Goal: Transaction & Acquisition: Download file/media

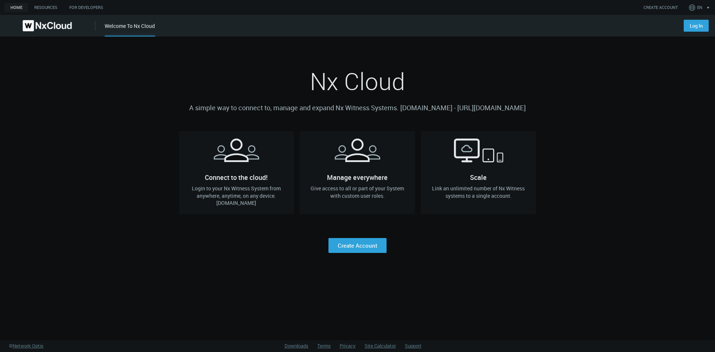
click at [612, 72] on nx-landing-component "Nx Cloud A simple way to connect to, manage and expand Nx Witness Systems. qa.c…" at bounding box center [357, 145] width 715 height 217
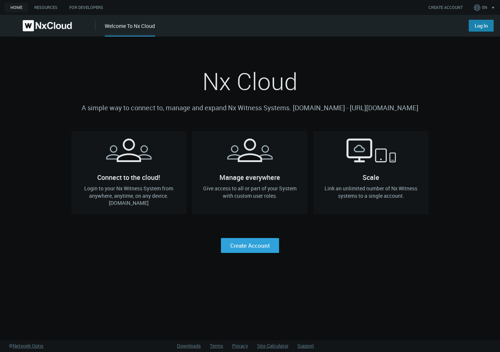
click at [340, 27] on link "Log In" at bounding box center [481, 26] width 25 height 12
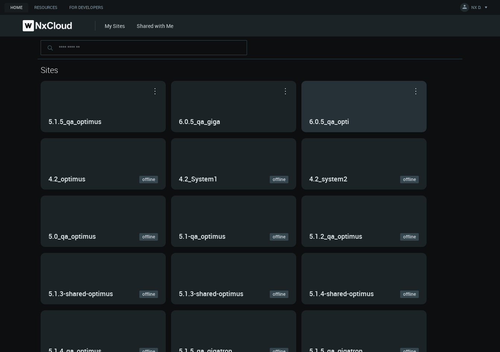
click at [364, 110] on div "6.0.5_qa_opti" at bounding box center [364, 106] width 124 height 51
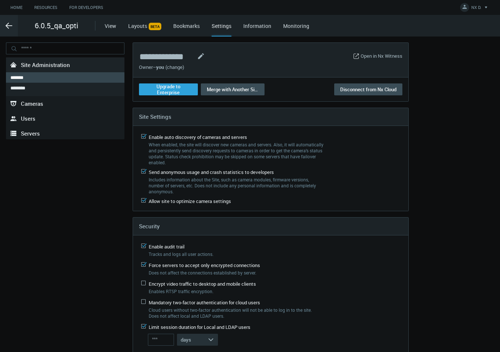
click at [189, 25] on link "Bookmarks" at bounding box center [186, 25] width 26 height 7
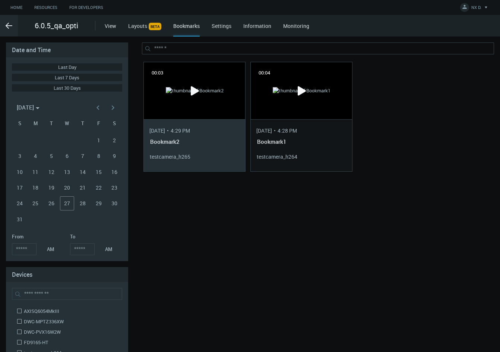
click at [199, 120] on div "[DATE] • 4:29 PM Bookmark2 testcamera_h265" at bounding box center [194, 145] width 101 height 52
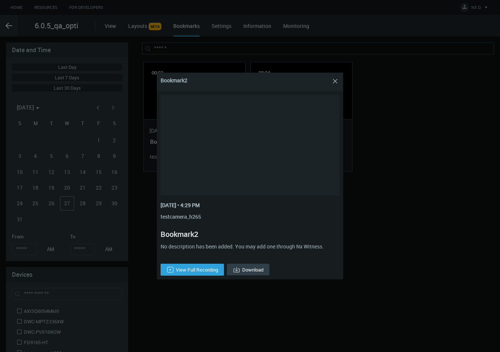
click at [254, 270] on button "Download" at bounding box center [248, 270] width 42 height 12
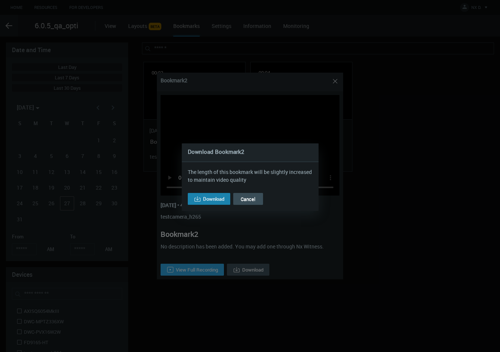
click at [212, 199] on span "Download" at bounding box center [213, 199] width 21 height 6
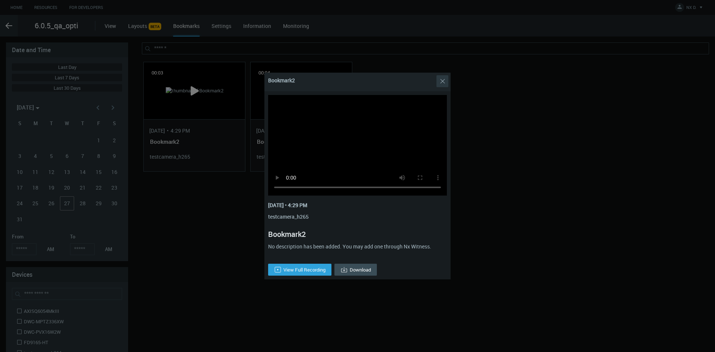
click at [443, 79] on span "Close" at bounding box center [443, 81] width 12 height 15
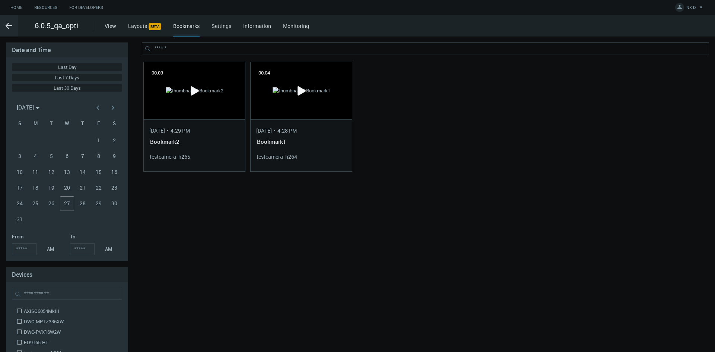
click at [424, 100] on div at bounding box center [408, 116] width 101 height 109
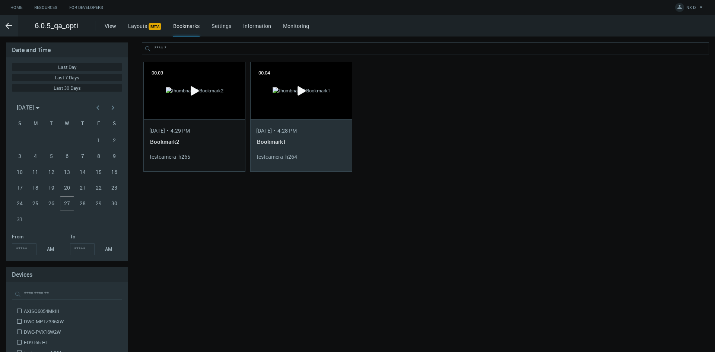
click at [317, 140] on div "Bookmark1" at bounding box center [301, 141] width 89 height 7
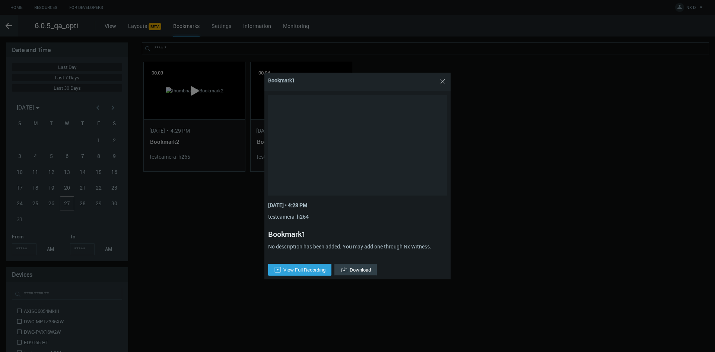
click at [358, 267] on button "Download" at bounding box center [356, 270] width 42 height 12
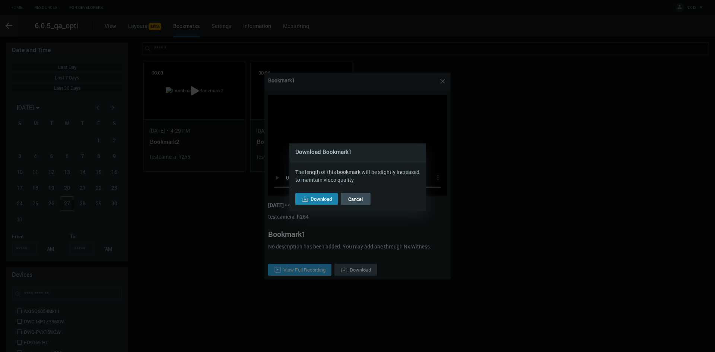
click at [320, 199] on span "Download" at bounding box center [321, 199] width 21 height 6
